Goal: Book appointment/travel/reservation

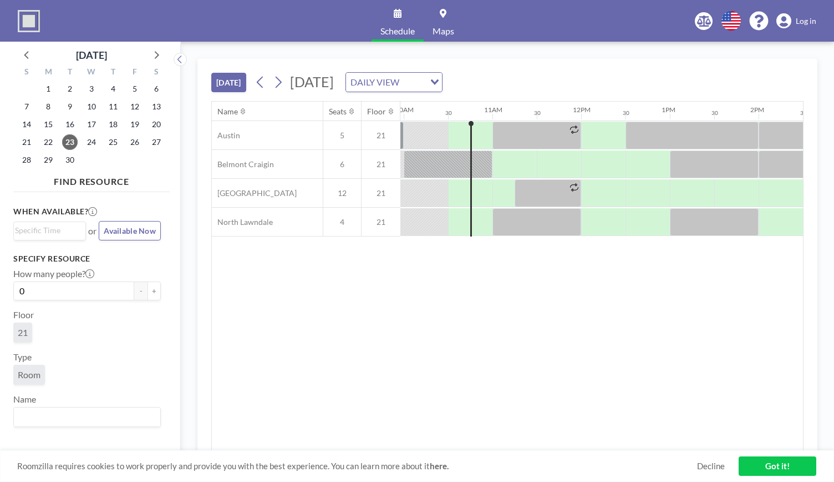
scroll to position [0, 888]
click at [351, 7] on div "Schedule Maps English Polski 日本語 Española Log in" at bounding box center [417, 21] width 834 height 42
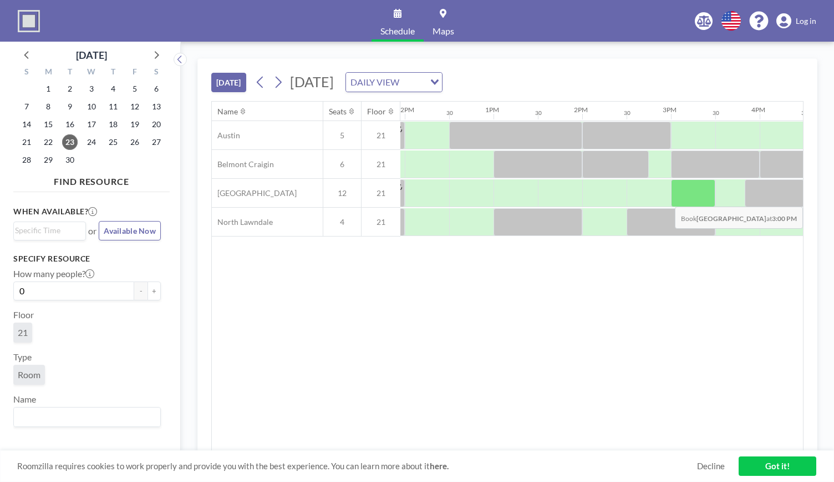
click at [802, 197] on div "Austin 5 21 Belmont Craigin 6 21 [GEOGRAPHIC_DATA] 12 21 [GEOGRAPHIC_DATA] 4 21" at bounding box center [310, 178] width 2319 height 115
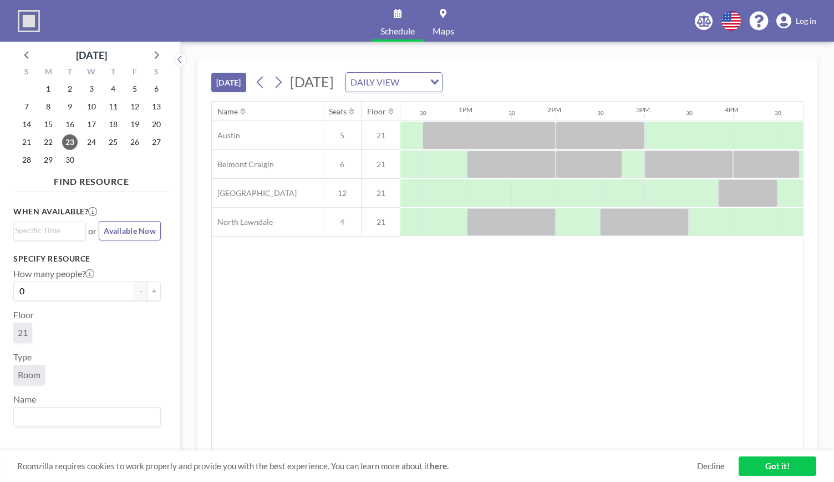
click at [241, 108] on icon at bounding box center [243, 111] width 4 height 7
drag, startPoint x: 413, startPoint y: 108, endPoint x: 464, endPoint y: 109, distance: 51.1
click at [464, 109] on div "12AM 30 1AM 30 2AM 30 3AM 30 4AM 30 5AM 30 6AM 30 7AM 30 8AM 30 9AM 30 10AM 30 …" at bounding box center [378, 111] width 2130 height 19
click at [419, 104] on div "12PM" at bounding box center [400, 111] width 44 height 19
click at [465, 107] on div "1PM" at bounding box center [466, 109] width 14 height 8
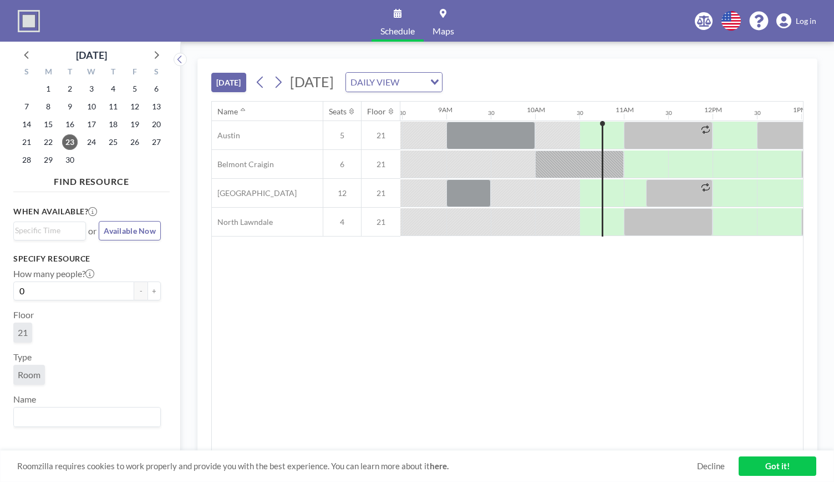
scroll to position [0, 732]
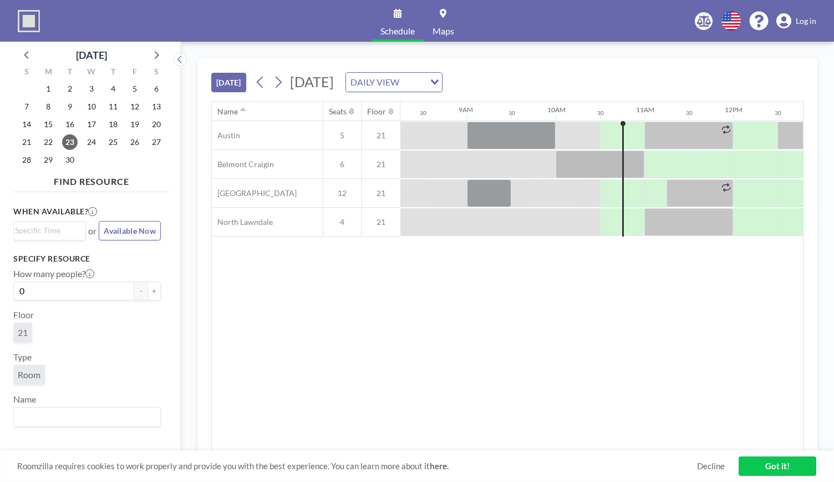
click at [465, 107] on div "9AM" at bounding box center [466, 109] width 14 height 8
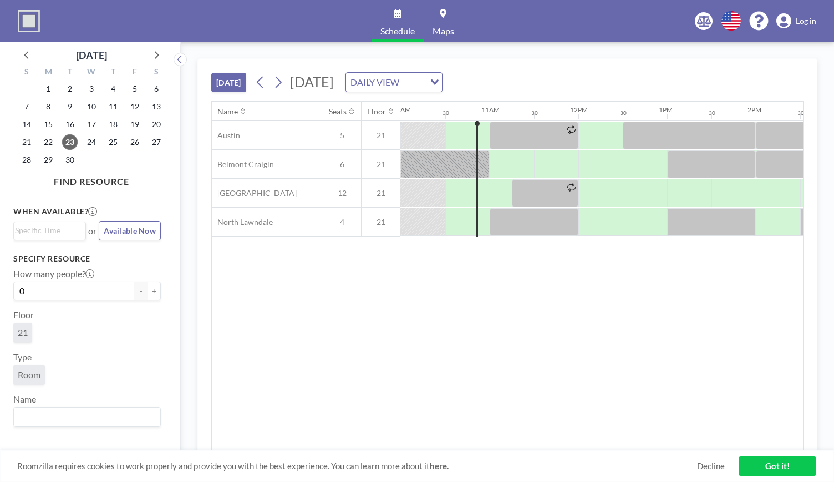
scroll to position [0, 888]
